Goal: Transaction & Acquisition: Purchase product/service

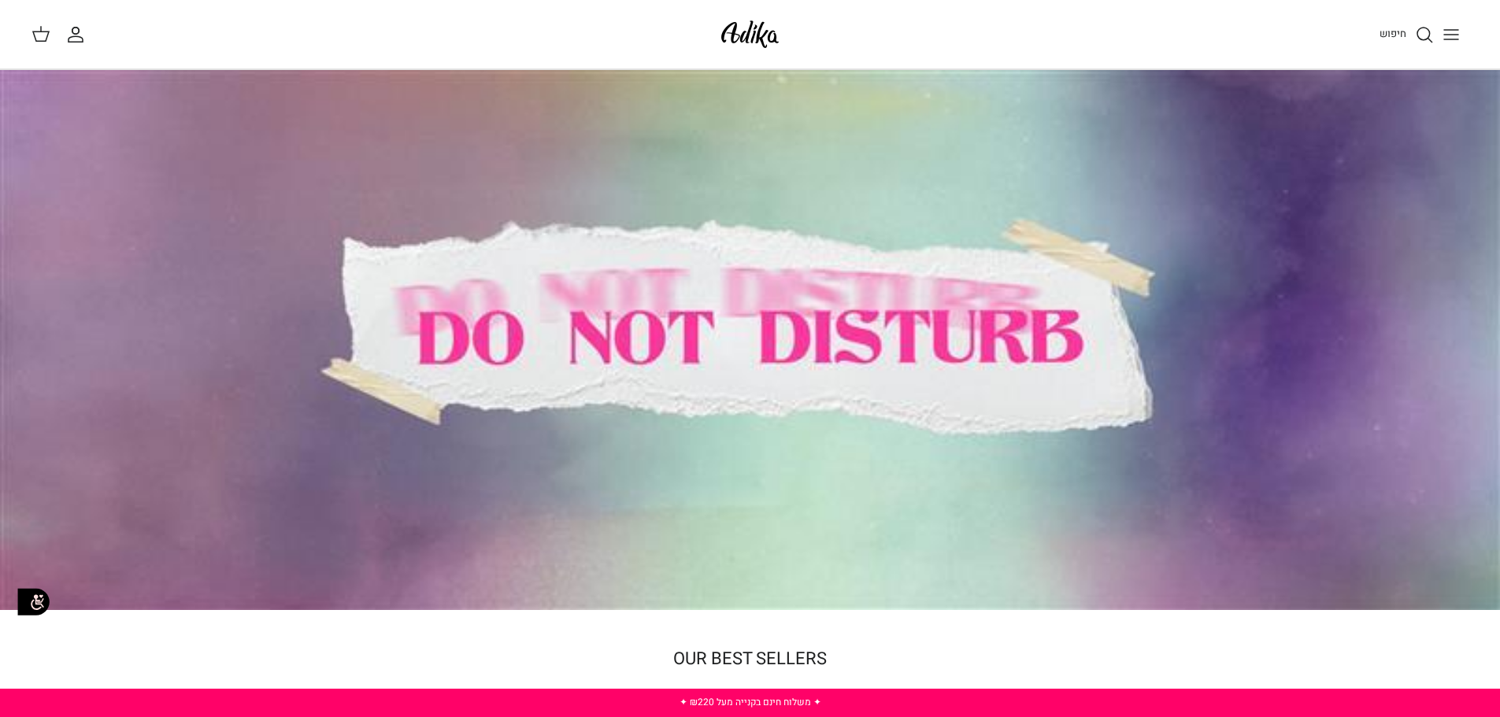
click at [1435, 28] on button "Toggle menu" at bounding box center [1451, 34] width 35 height 35
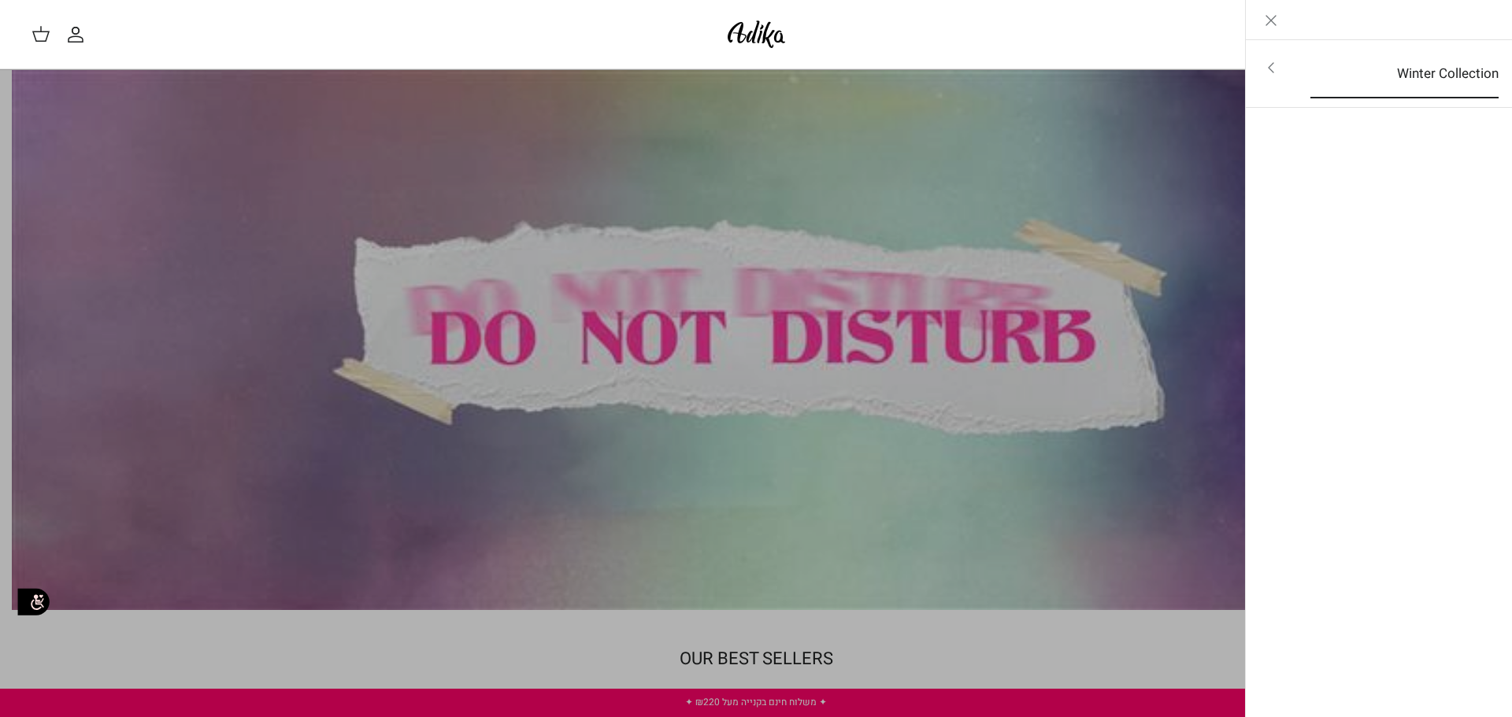
click at [1472, 83] on link "Winter Collection" at bounding box center [1404, 74] width 217 height 49
click at [1209, 110] on link "Toggle menu" at bounding box center [756, 358] width 1512 height 717
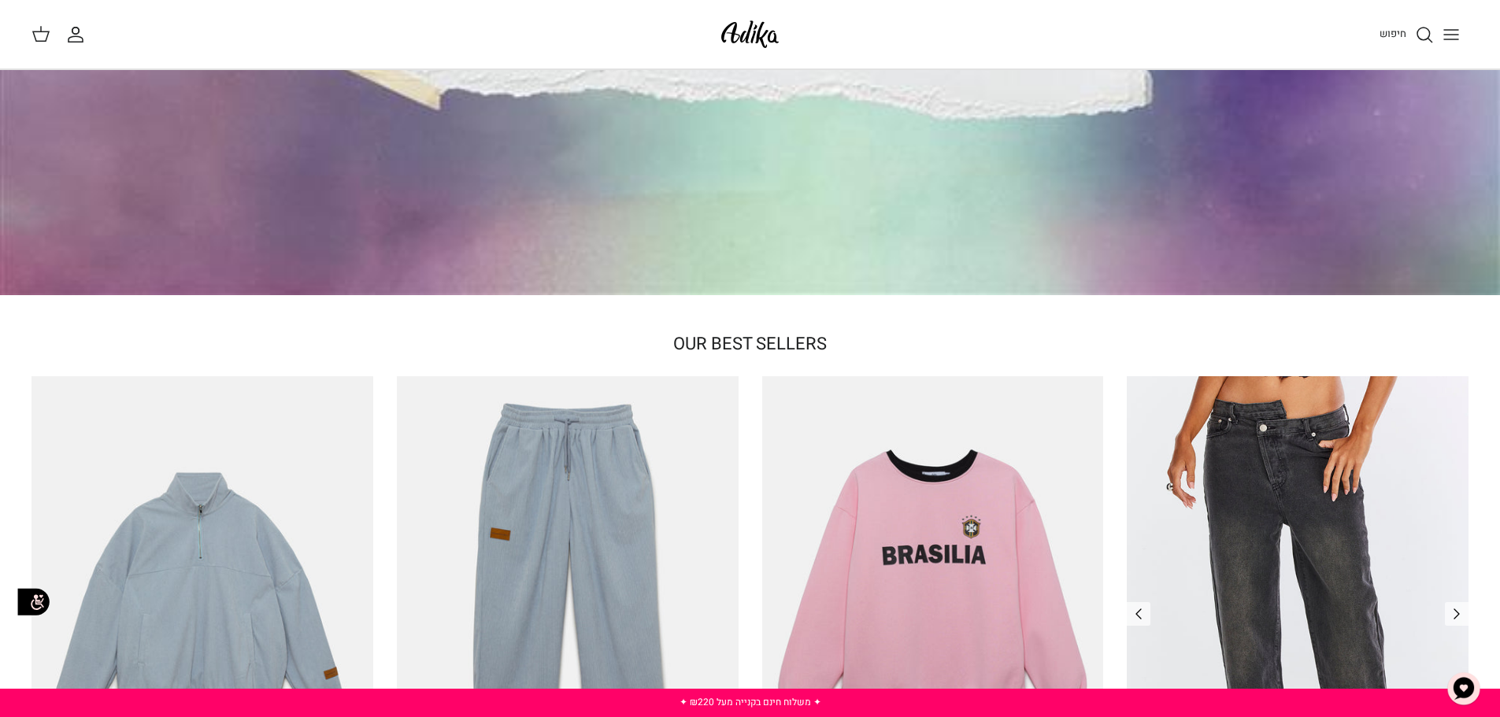
scroll to position [630, 0]
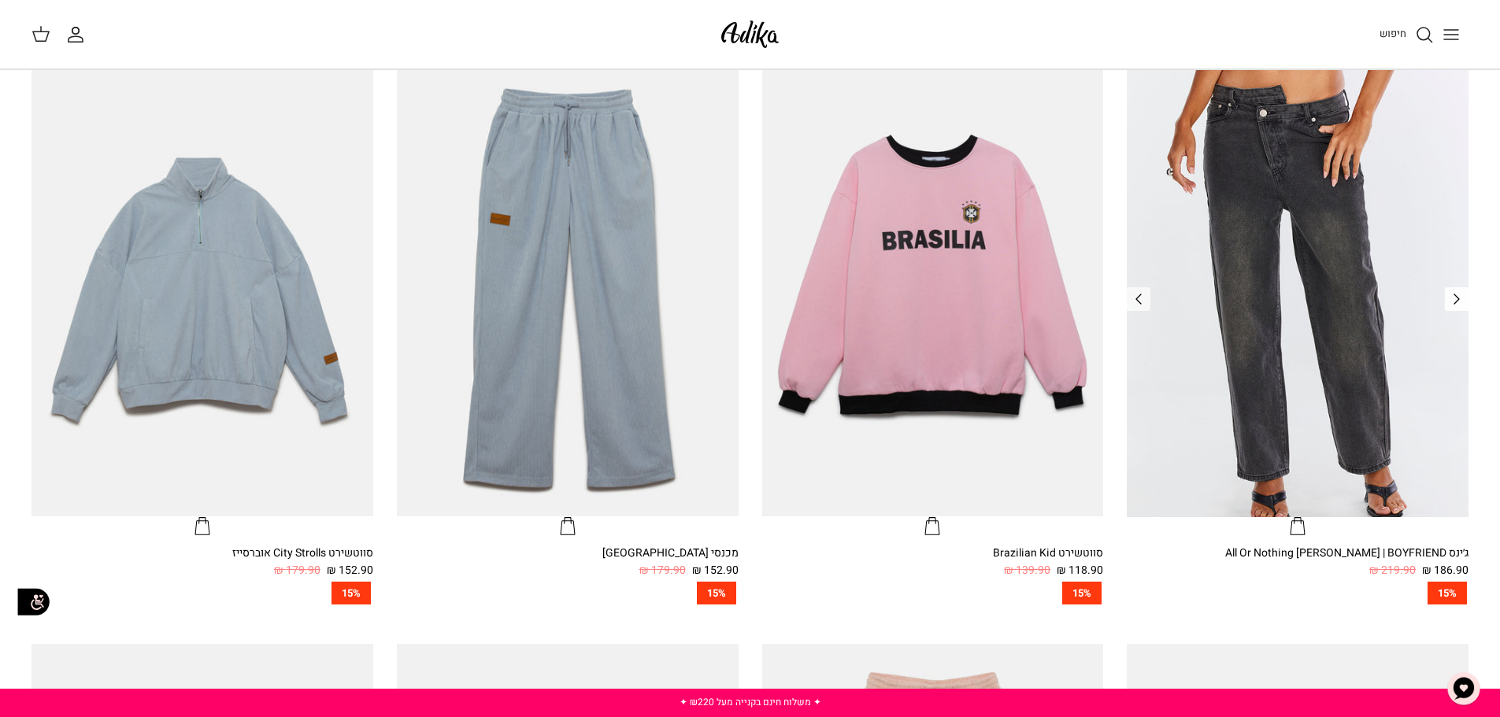
click at [1461, 291] on icon "Left" at bounding box center [1456, 299] width 19 height 19
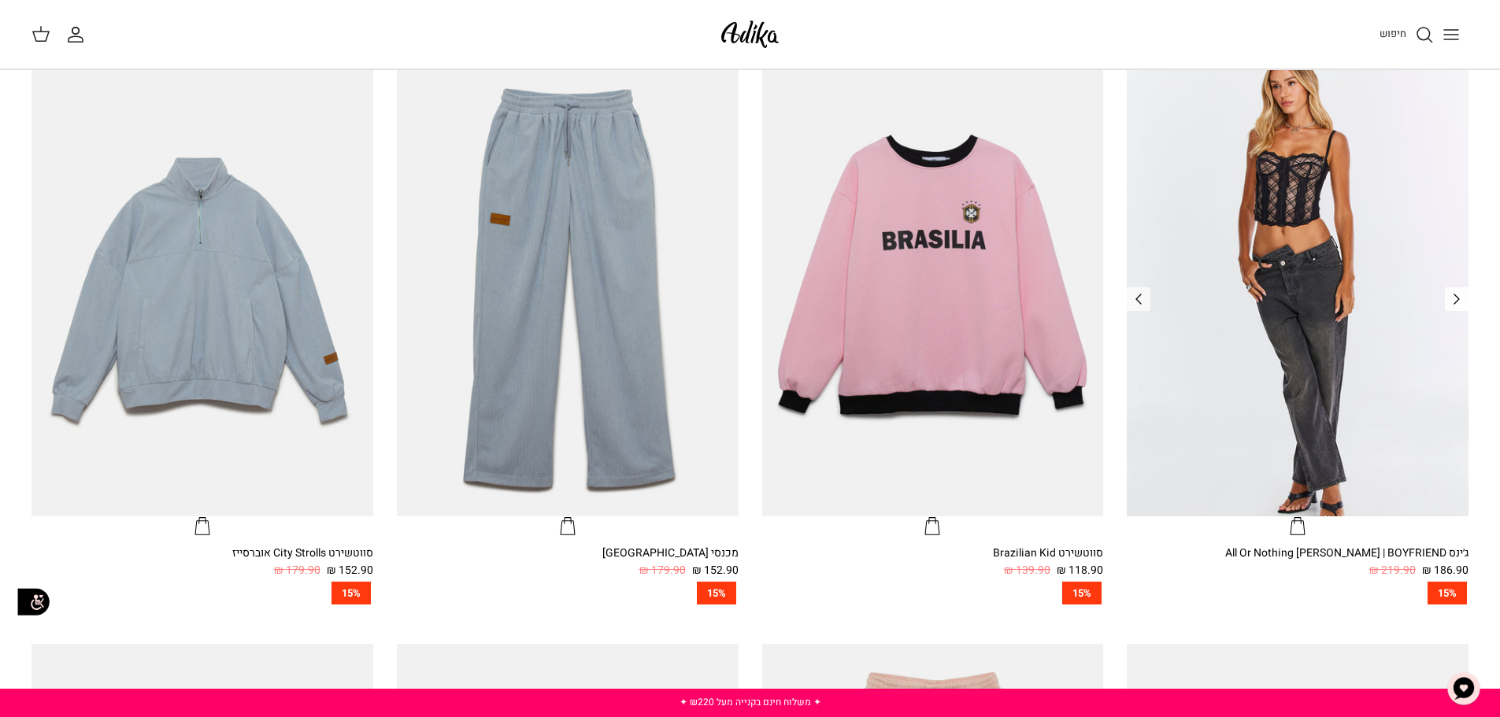
click at [1461, 291] on icon "Left" at bounding box center [1456, 299] width 19 height 19
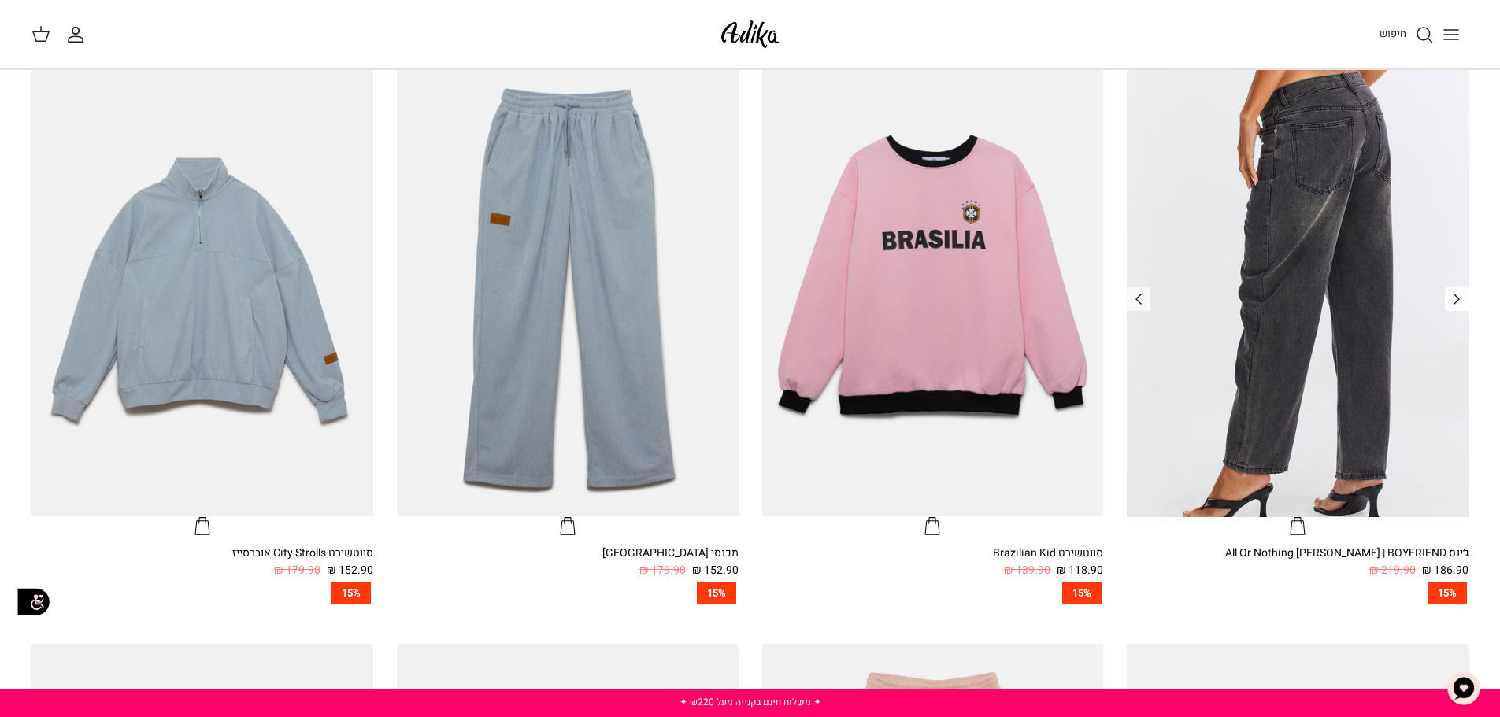
click at [1461, 291] on icon "Left" at bounding box center [1456, 299] width 19 height 19
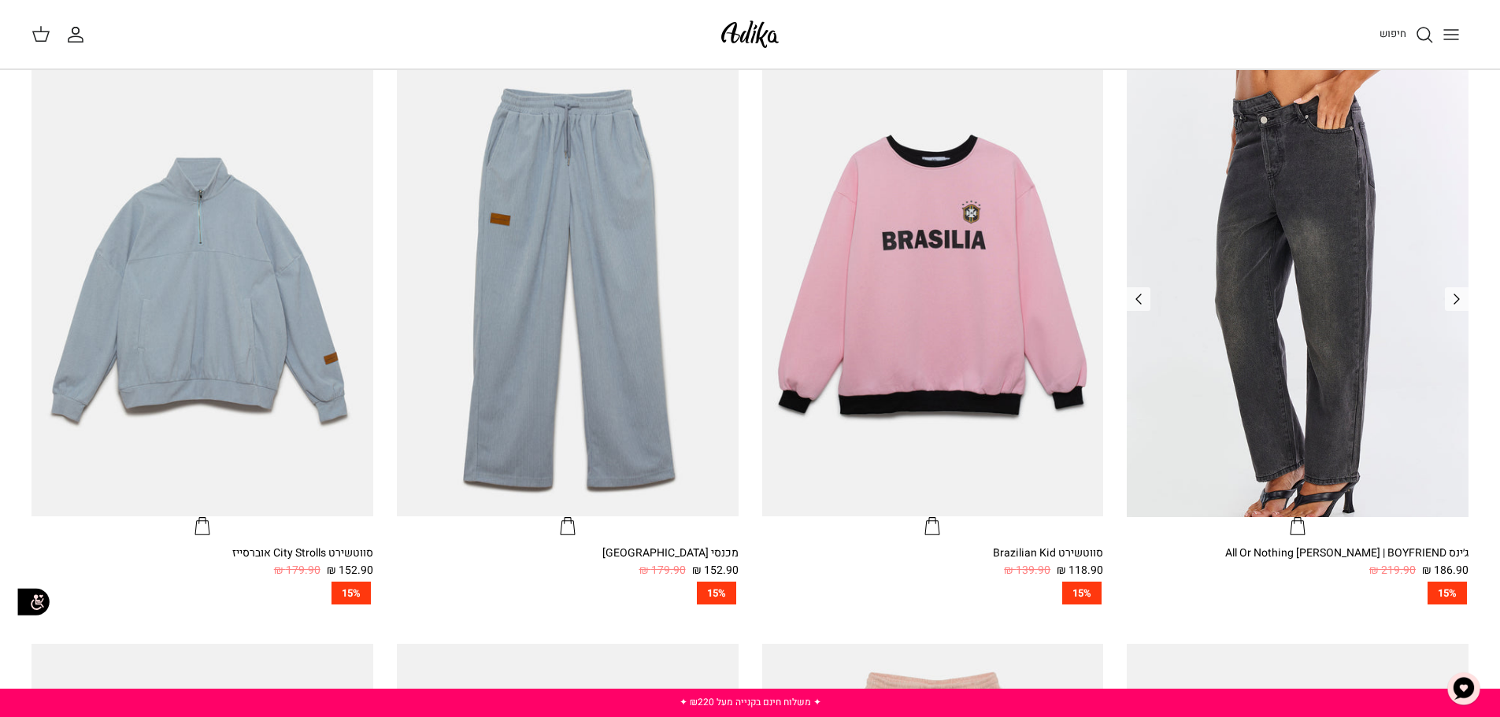
click at [1393, 432] on img "ג׳ינס All Or Nothing קריס-קרוס | BOYFRIEND" at bounding box center [1298, 288] width 342 height 455
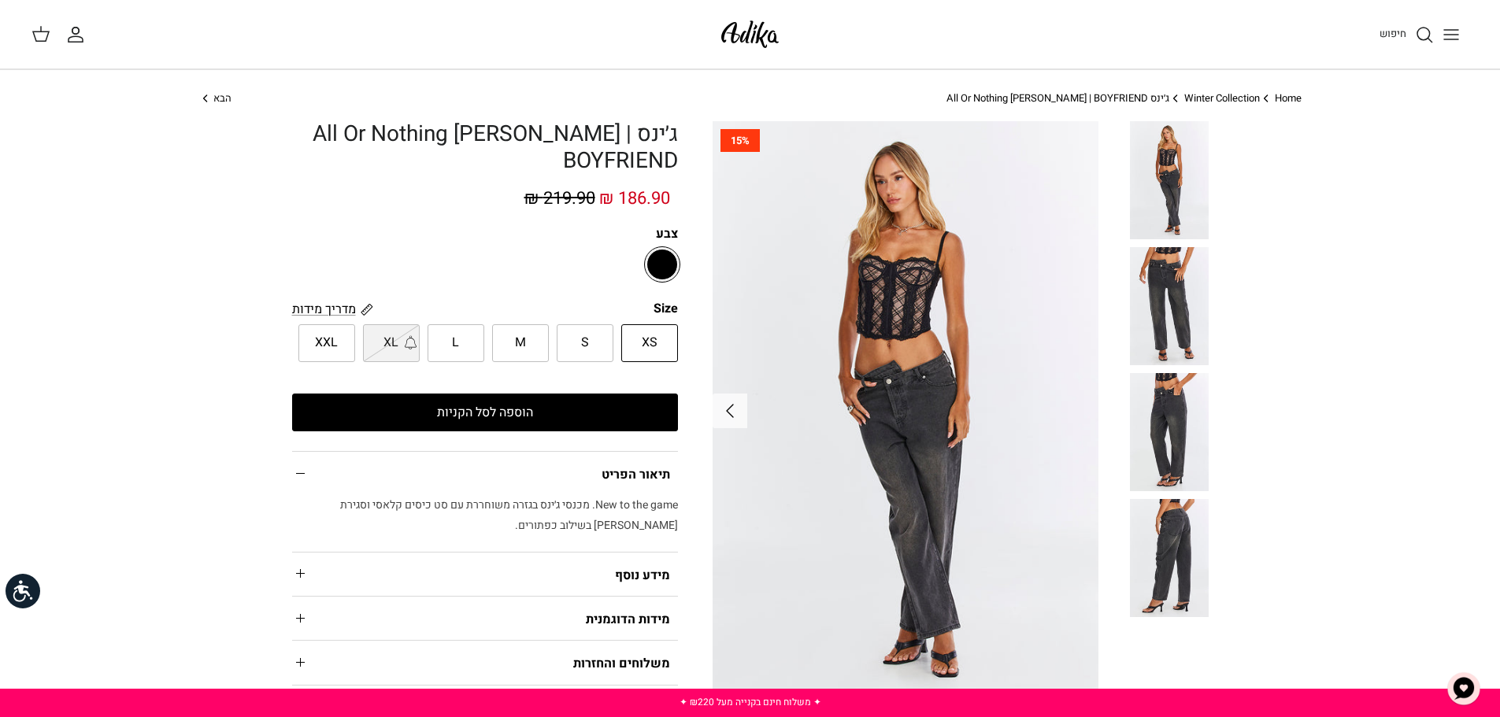
click at [611, 340] on label "S" at bounding box center [585, 343] width 57 height 38
click at [673, 329] on input "S" at bounding box center [678, 324] width 10 height 10
radio input "true"
click at [642, 338] on span "XS" at bounding box center [650, 343] width 16 height 20
click at [673, 329] on input "XS" at bounding box center [678, 324] width 10 height 10
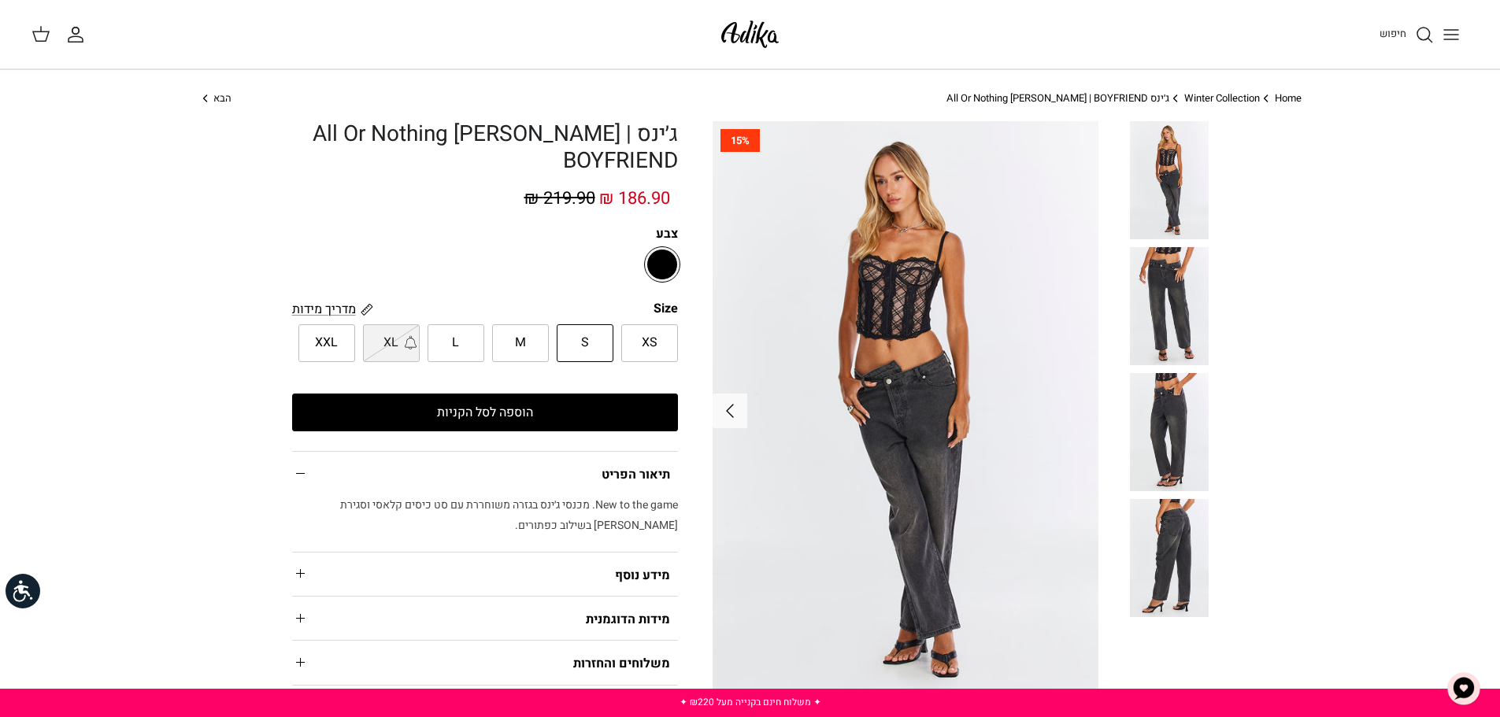
radio input "true"
click at [350, 305] on span "מדריך מידות" at bounding box center [324, 309] width 64 height 19
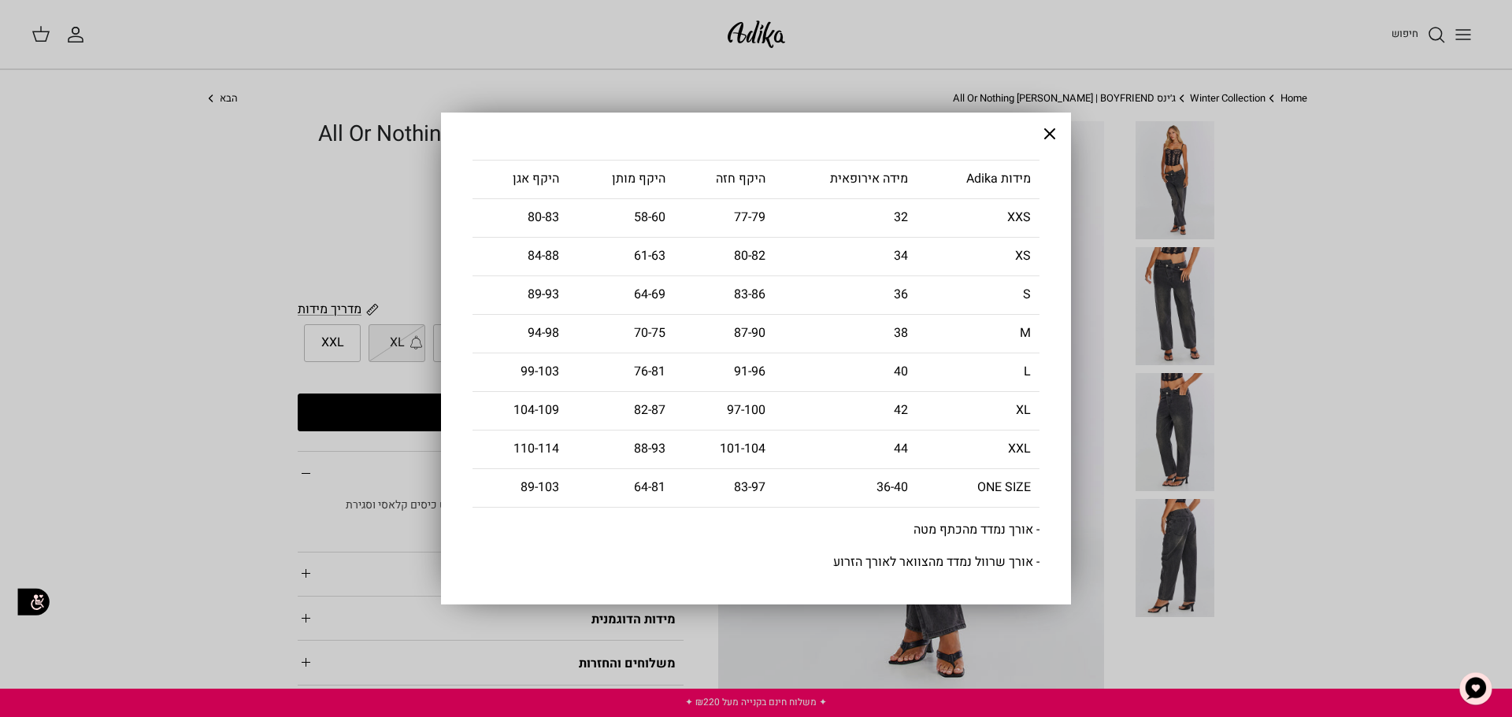
click at [1060, 124] on button "Close" at bounding box center [1049, 134] width 43 height 43
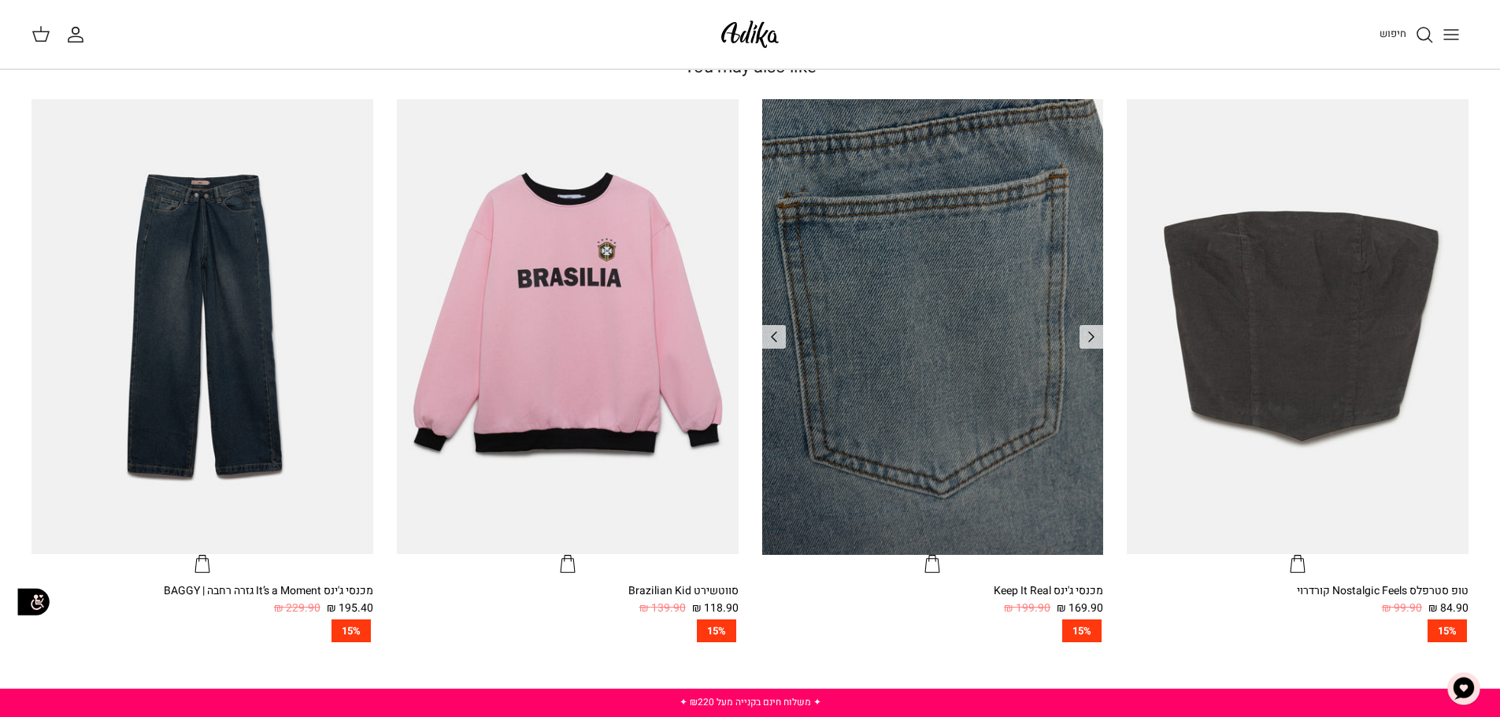
scroll to position [787, 0]
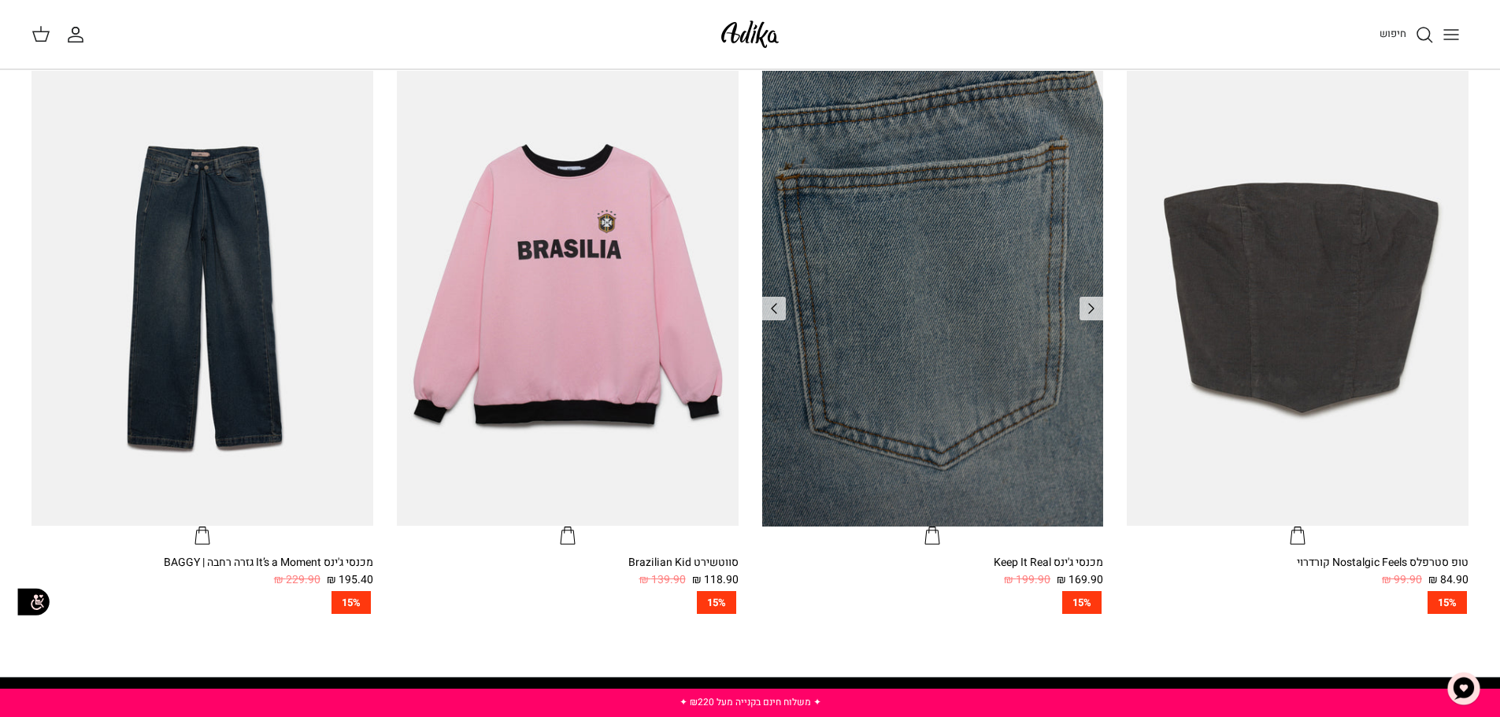
click at [960, 315] on img "מכנסי ג'ינס Keep It Real" at bounding box center [933, 298] width 342 height 455
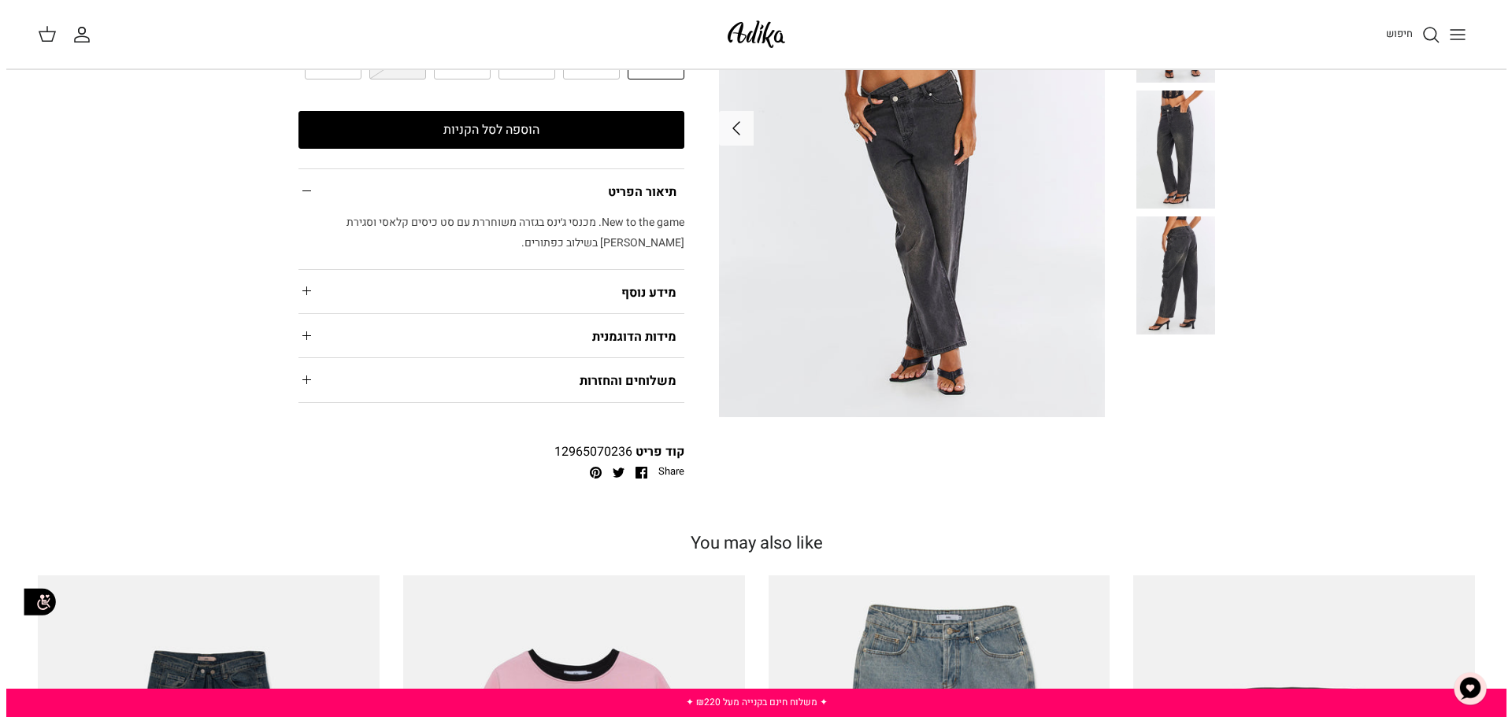
scroll to position [0, 0]
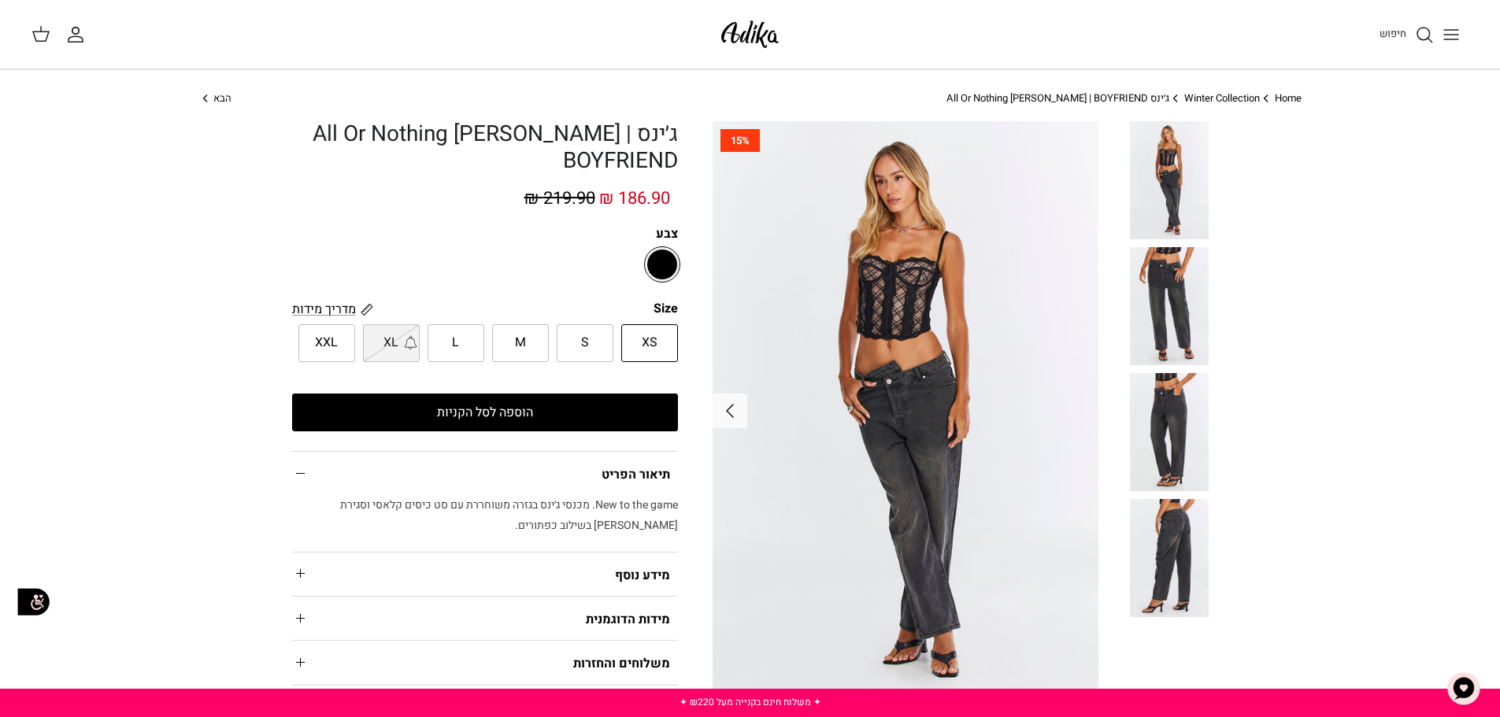
click at [1449, 36] on icon "Toggle menu" at bounding box center [1451, 34] width 19 height 19
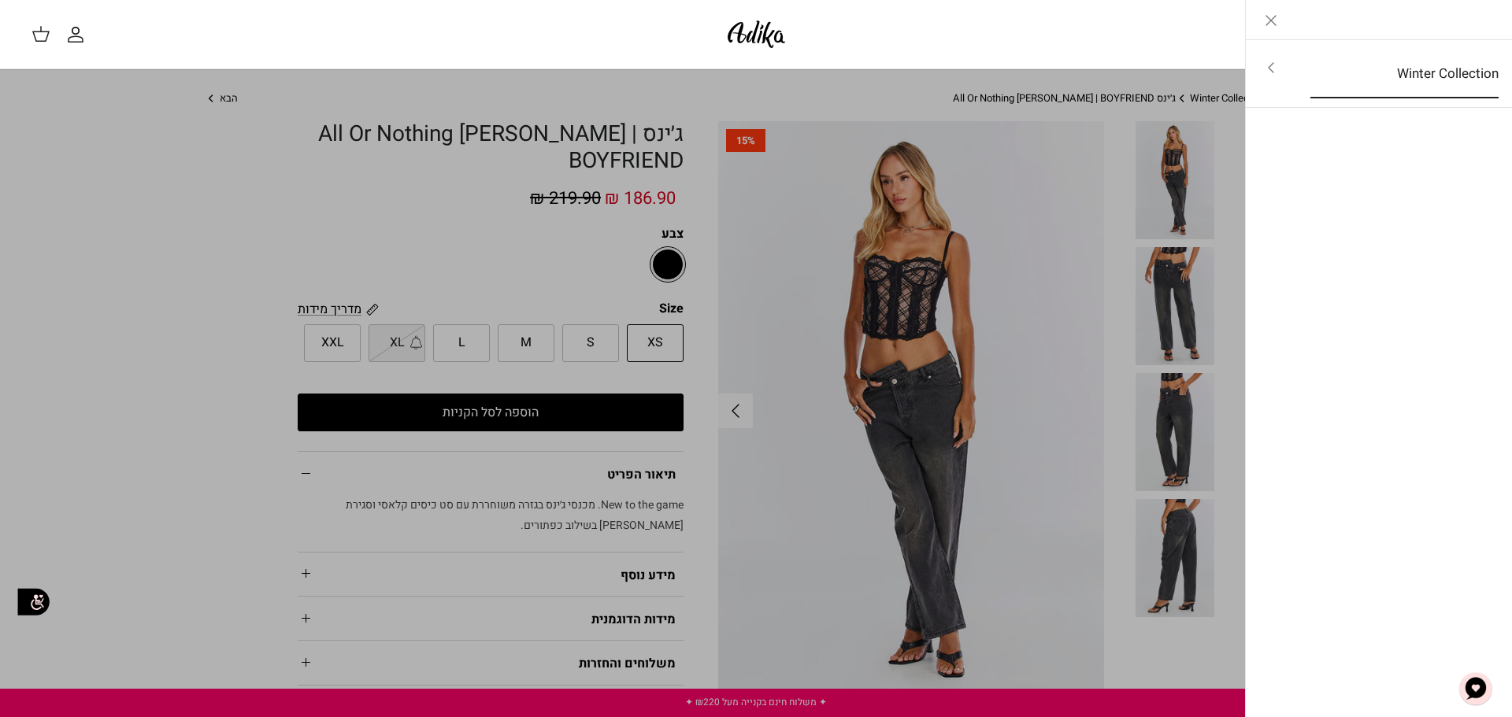
click at [1460, 70] on link "Winter Collection" at bounding box center [1404, 74] width 217 height 49
click at [1189, 243] on link "Toggle menu" at bounding box center [756, 358] width 1512 height 717
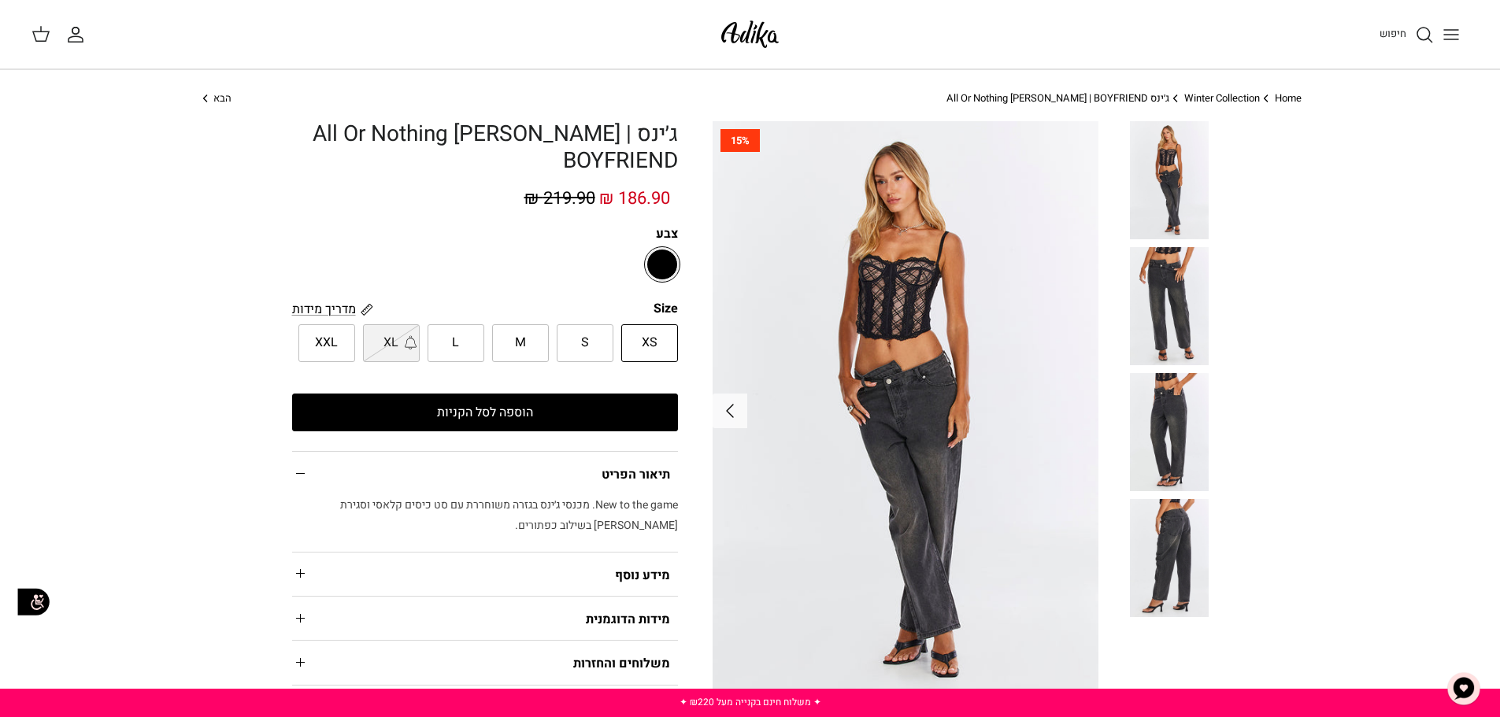
click at [1403, 36] on span "חיפוש" at bounding box center [1392, 33] width 27 height 15
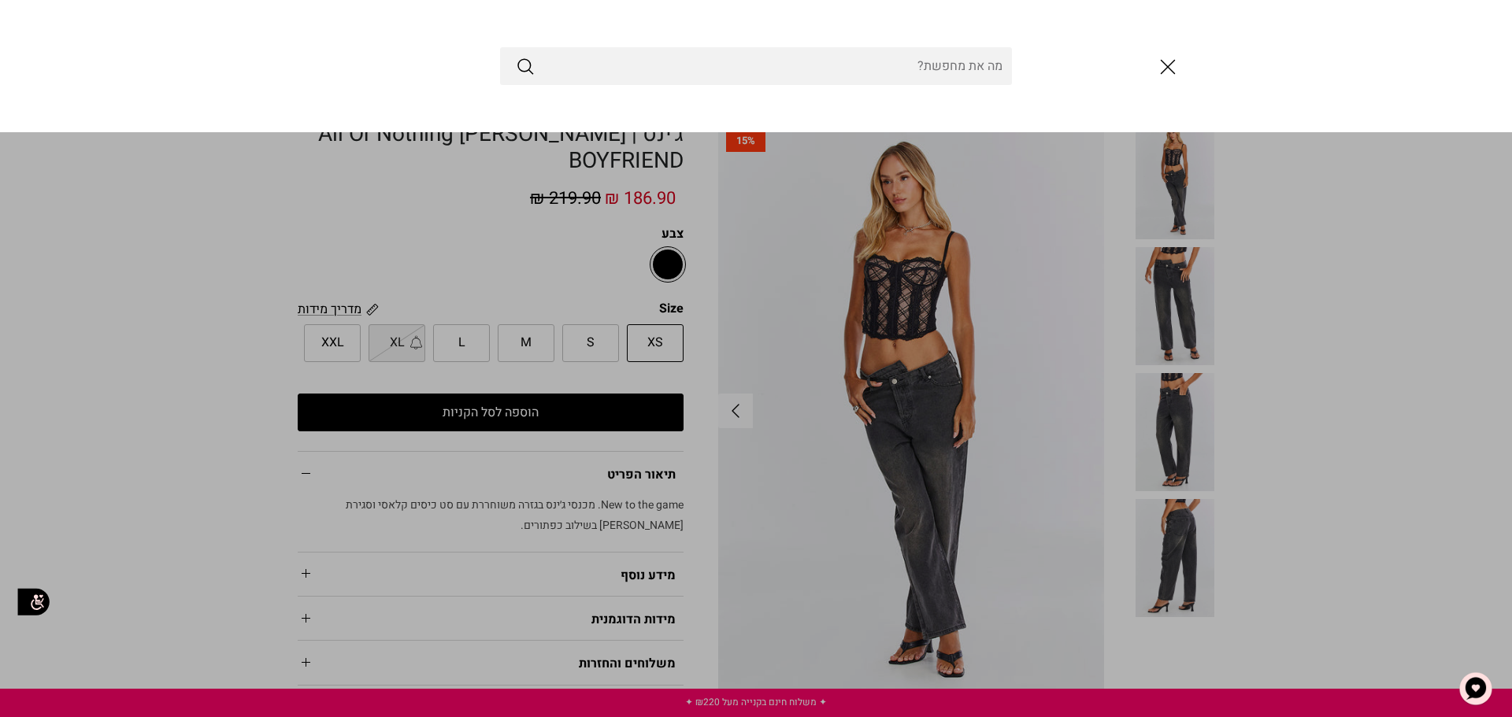
click at [1479, 36] on div at bounding box center [756, 66] width 1512 height 132
click at [72, 76] on div at bounding box center [756, 66] width 1512 height 132
click at [297, 217] on link "Toggle menu" at bounding box center [756, 358] width 1512 height 717
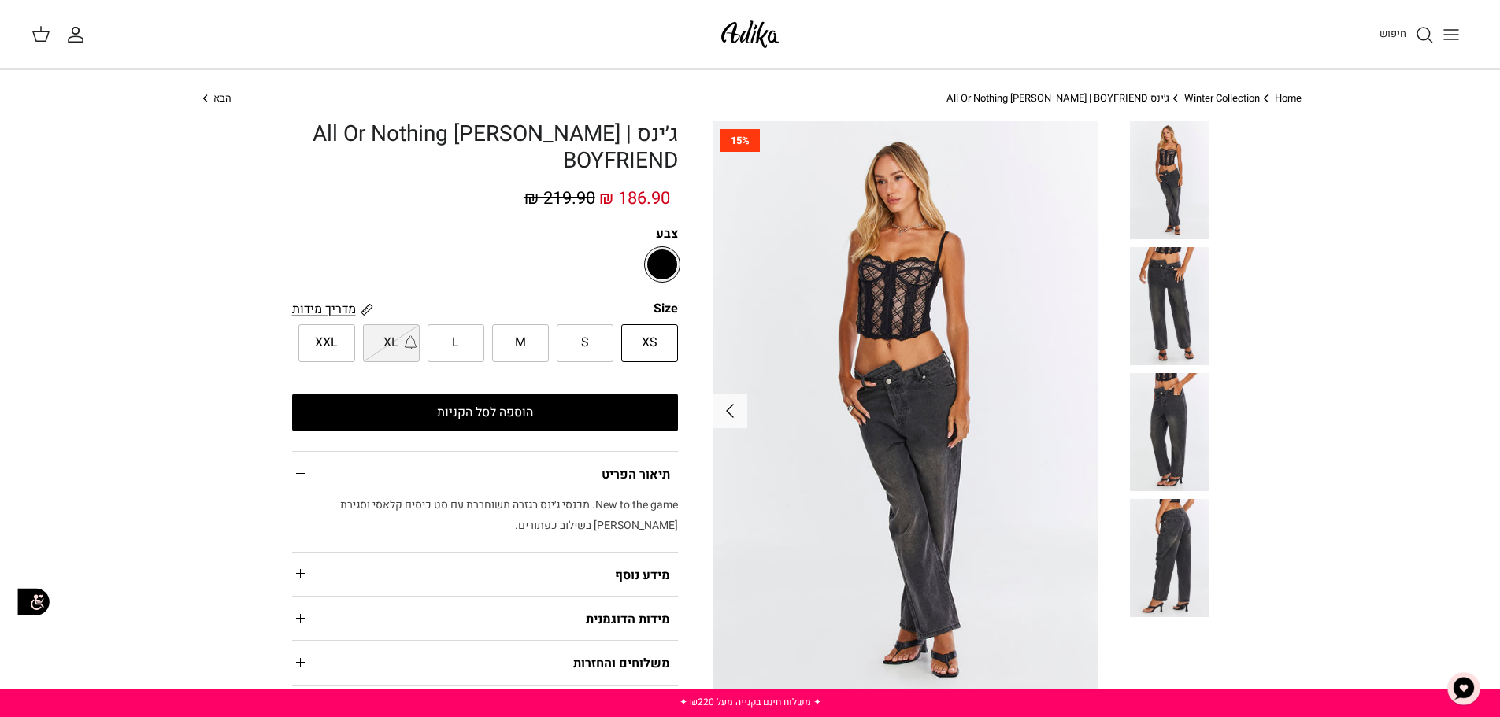
click at [1456, 32] on icon "Toggle menu" at bounding box center [1451, 34] width 19 height 19
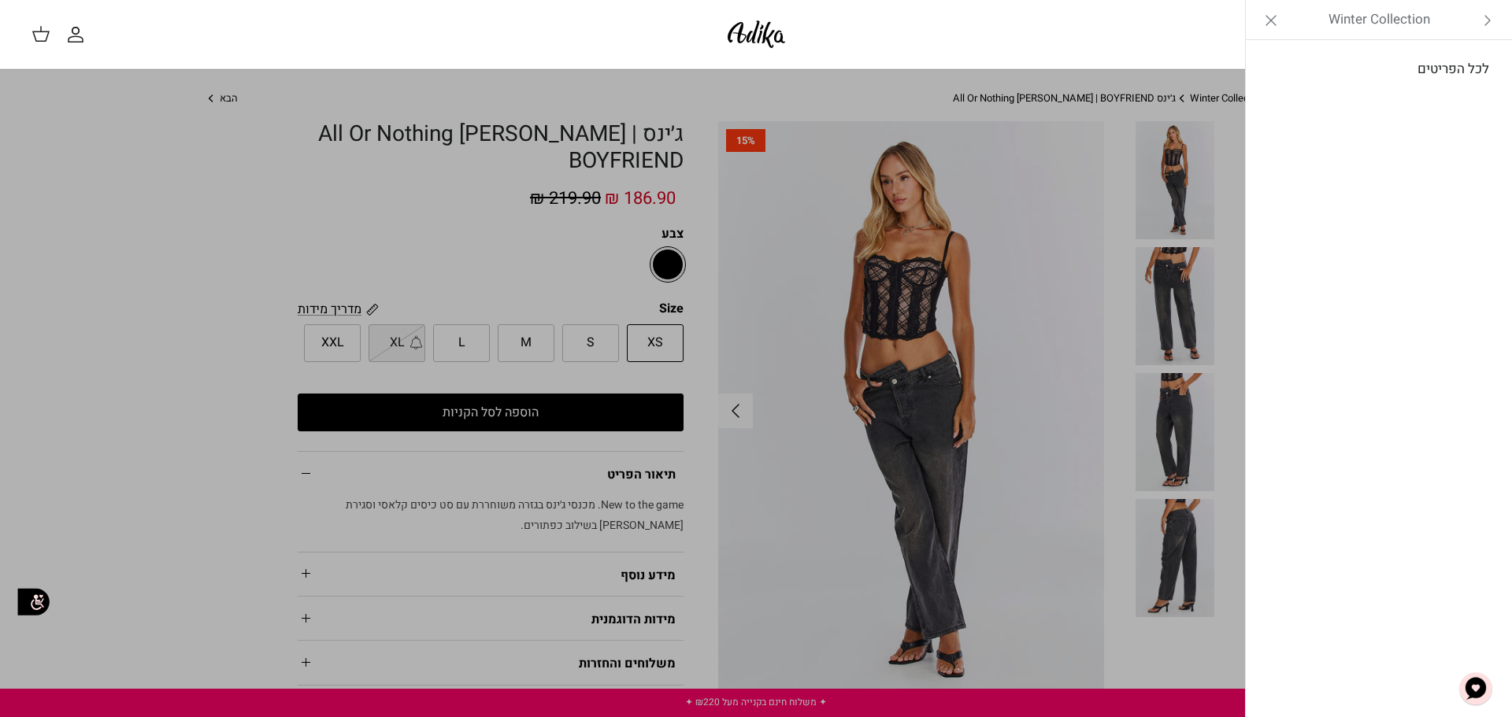
click at [1455, 78] on link "לכל הפריטים" at bounding box center [1378, 69] width 251 height 39
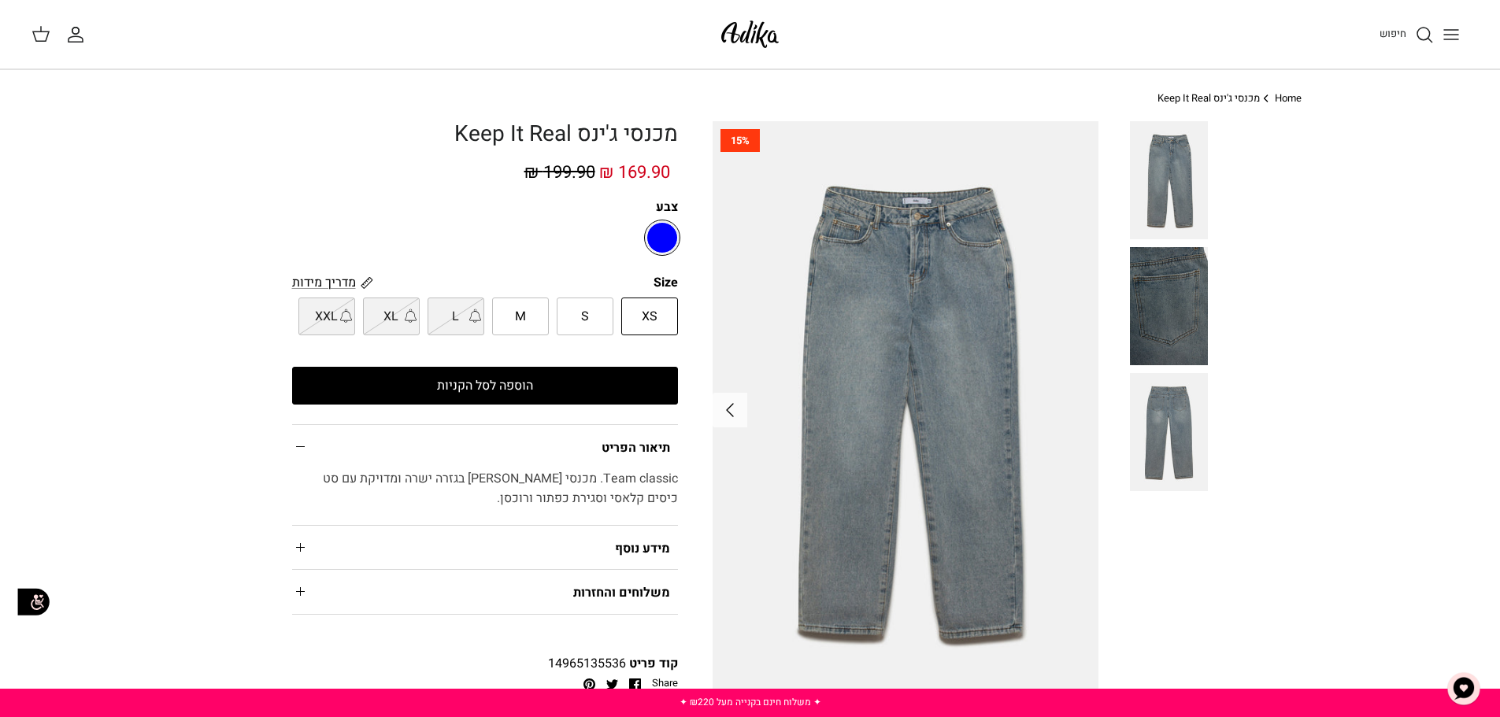
click at [1156, 389] on img at bounding box center [1169, 432] width 79 height 118
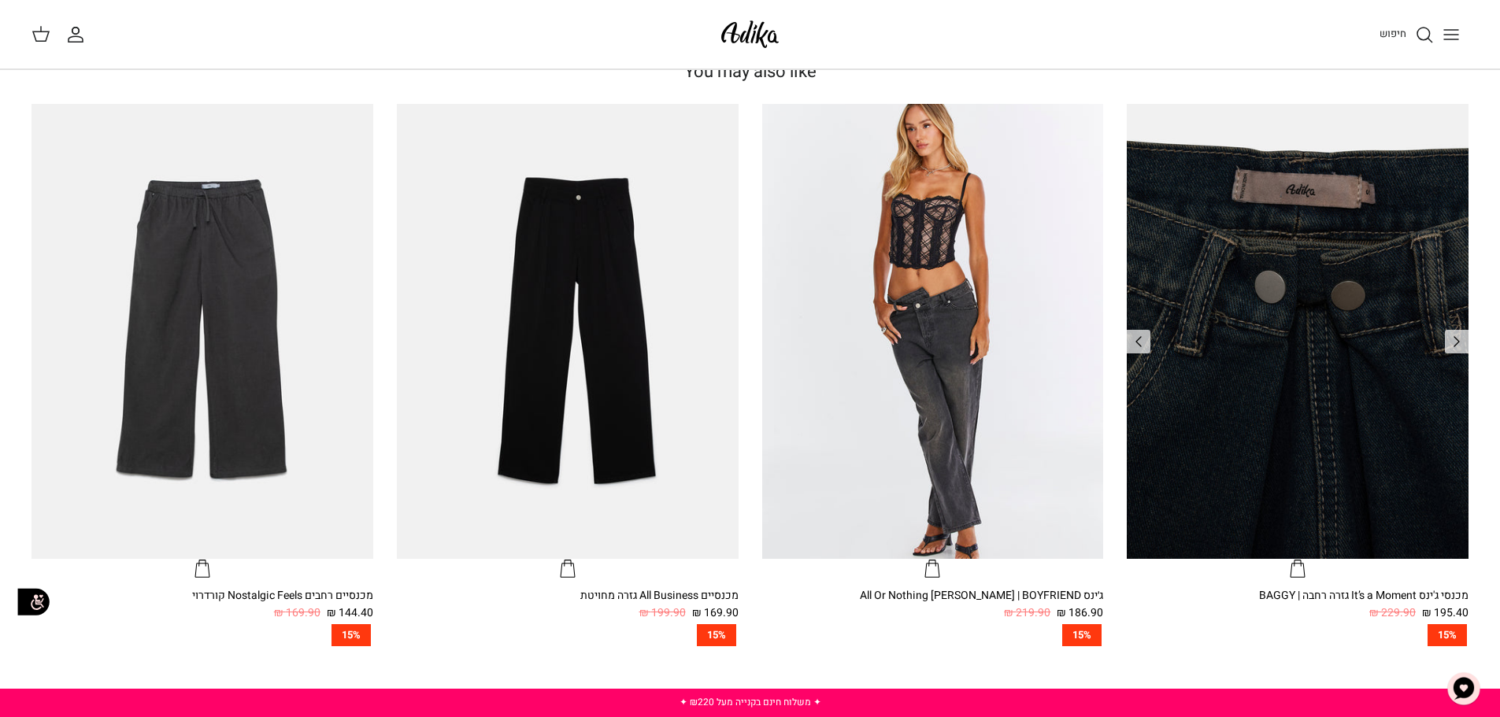
scroll to position [866, 0]
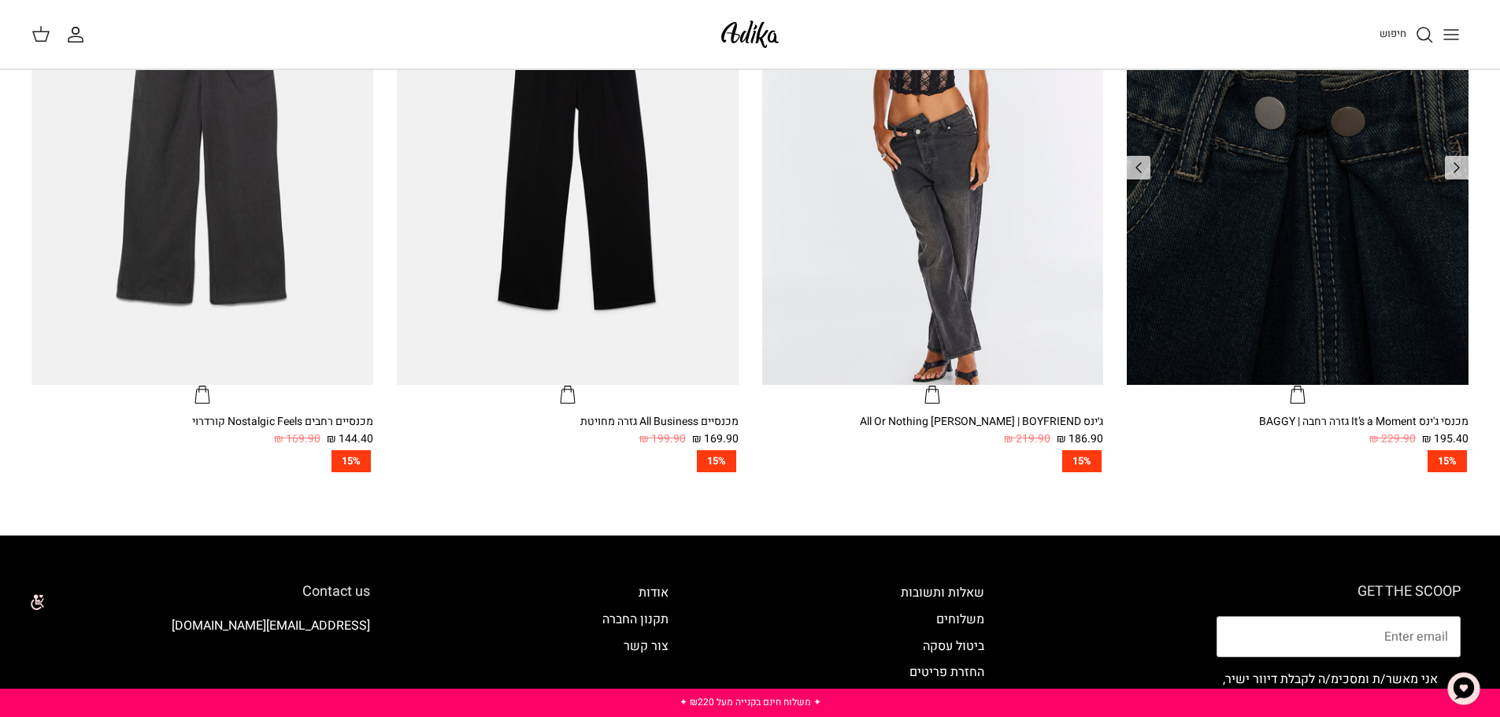
click at [1382, 205] on img "מכנסי ג'ינס It’s a Moment גזרה רחבה | BAGGY" at bounding box center [1298, 157] width 342 height 455
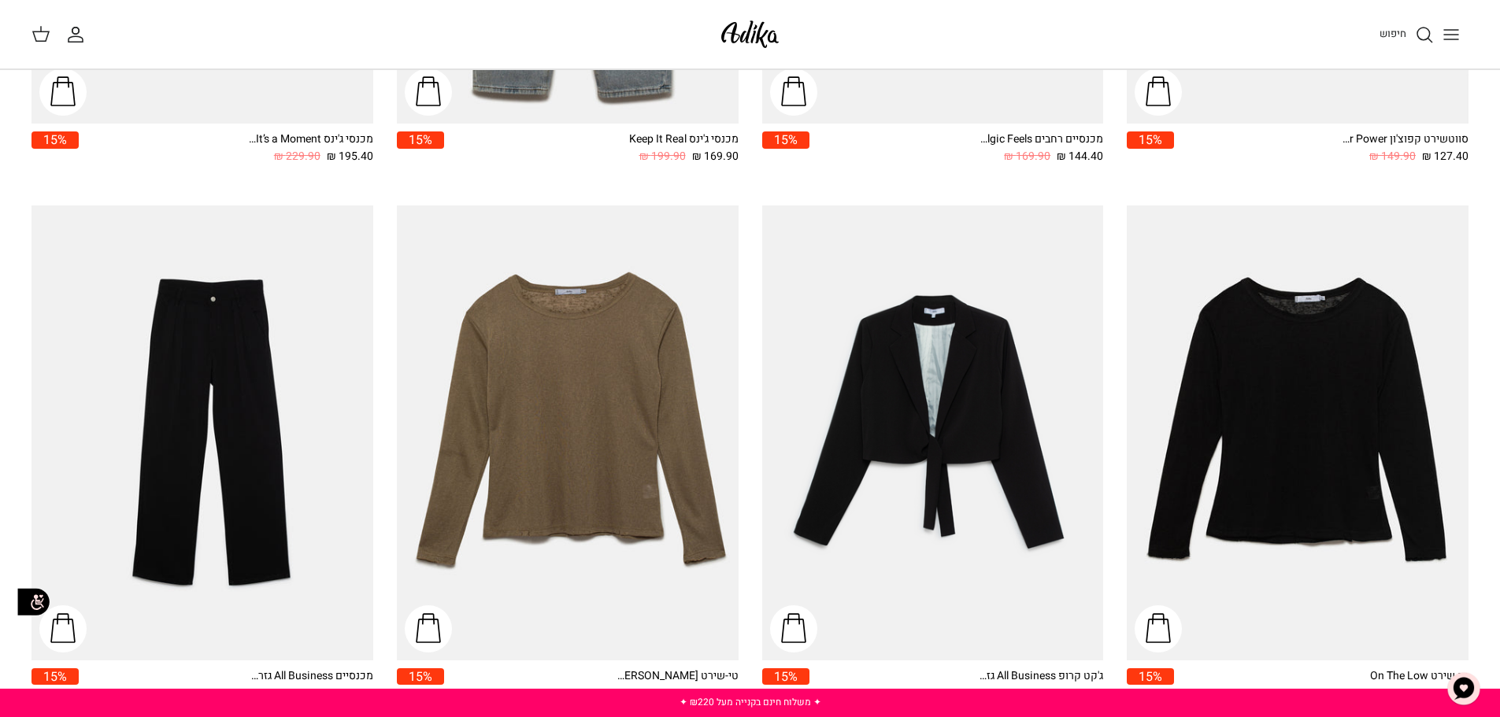
scroll to position [2205, 0]
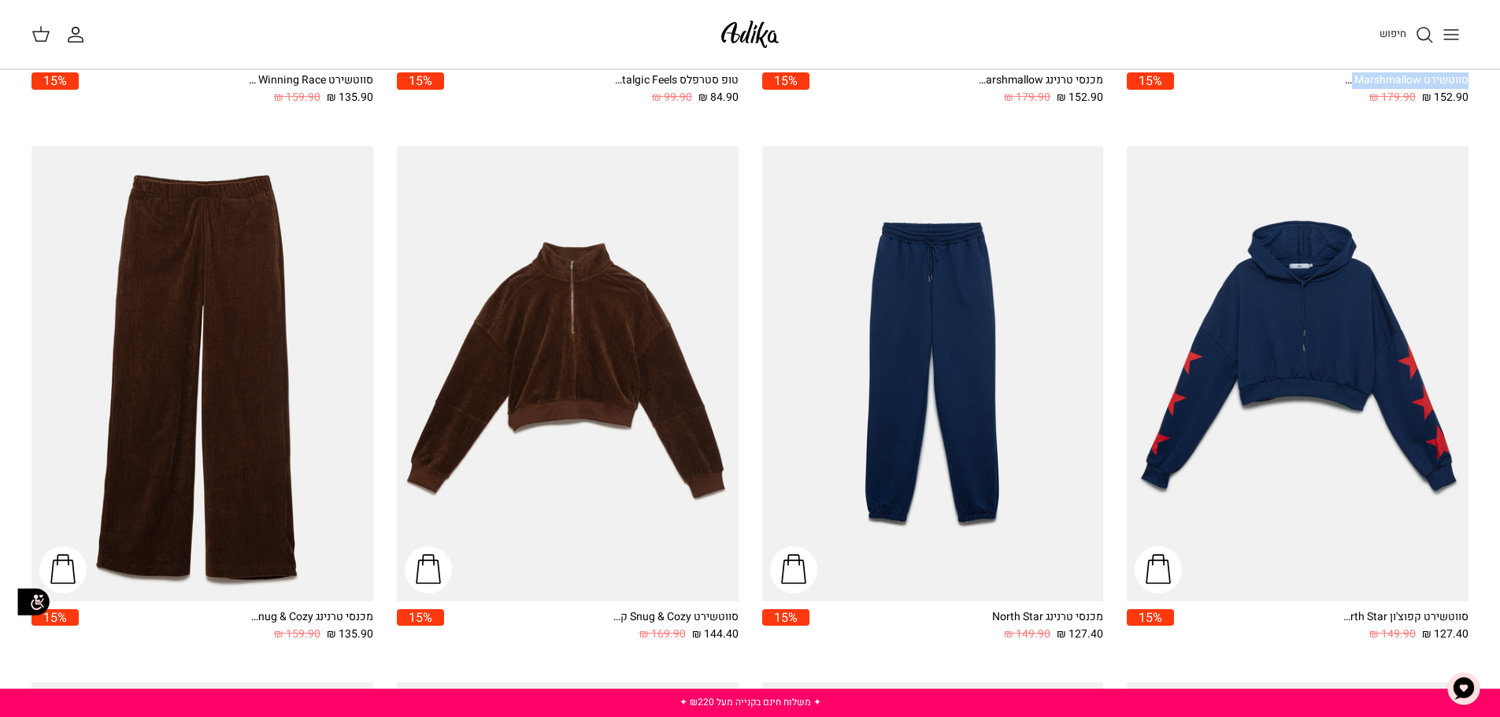
drag, startPoint x: 1498, startPoint y: 90, endPoint x: 1511, endPoint y: 76, distance: 19.5
click at [1499, 76] on html "שִׂים [PERSON_NAME]: בְּאֲתָר זֶה מֻפְעֶלֶת מַעֲרֶכֶת נָגִישׁ בִּקְלִיק הַמְּסַ…" at bounding box center [750, 531] width 1500 height 3425
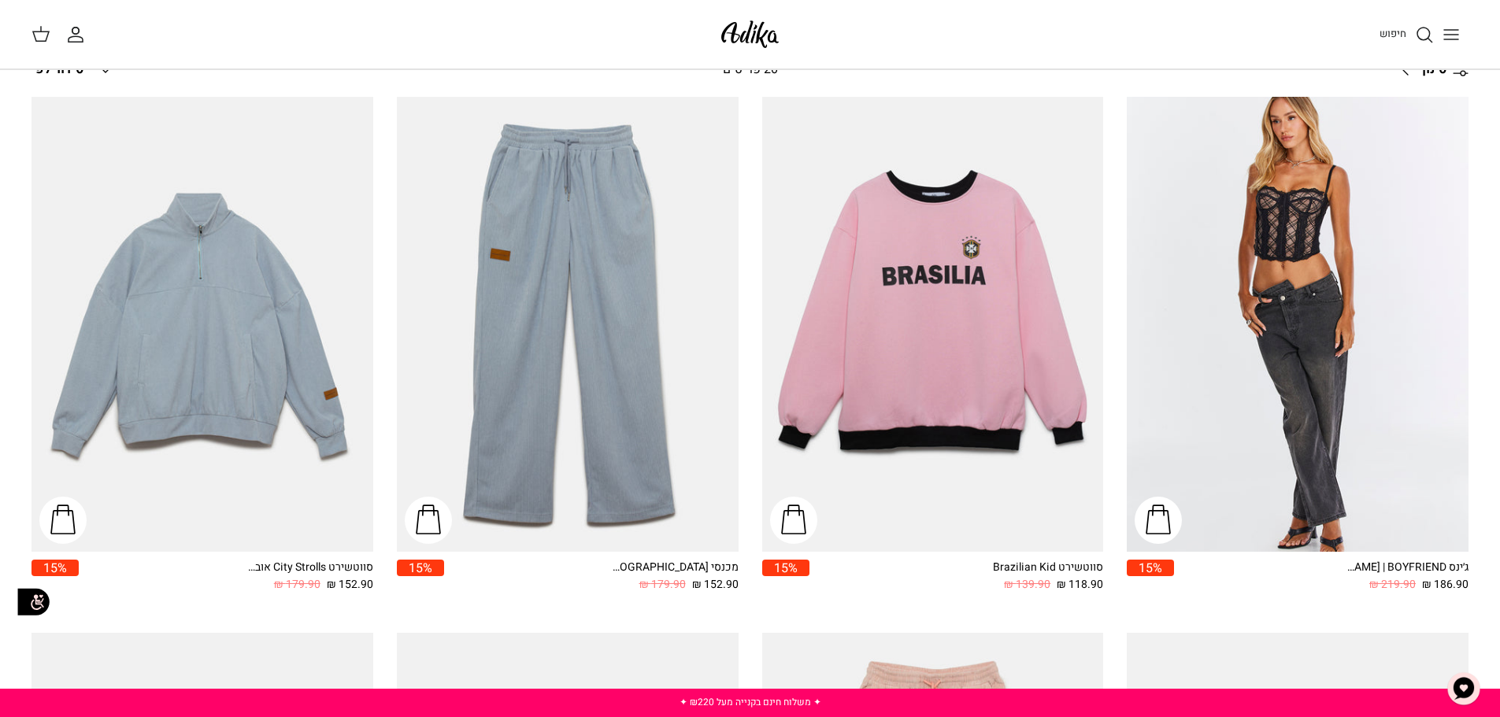
scroll to position [0, 0]
